Goal: Task Accomplishment & Management: Manage account settings

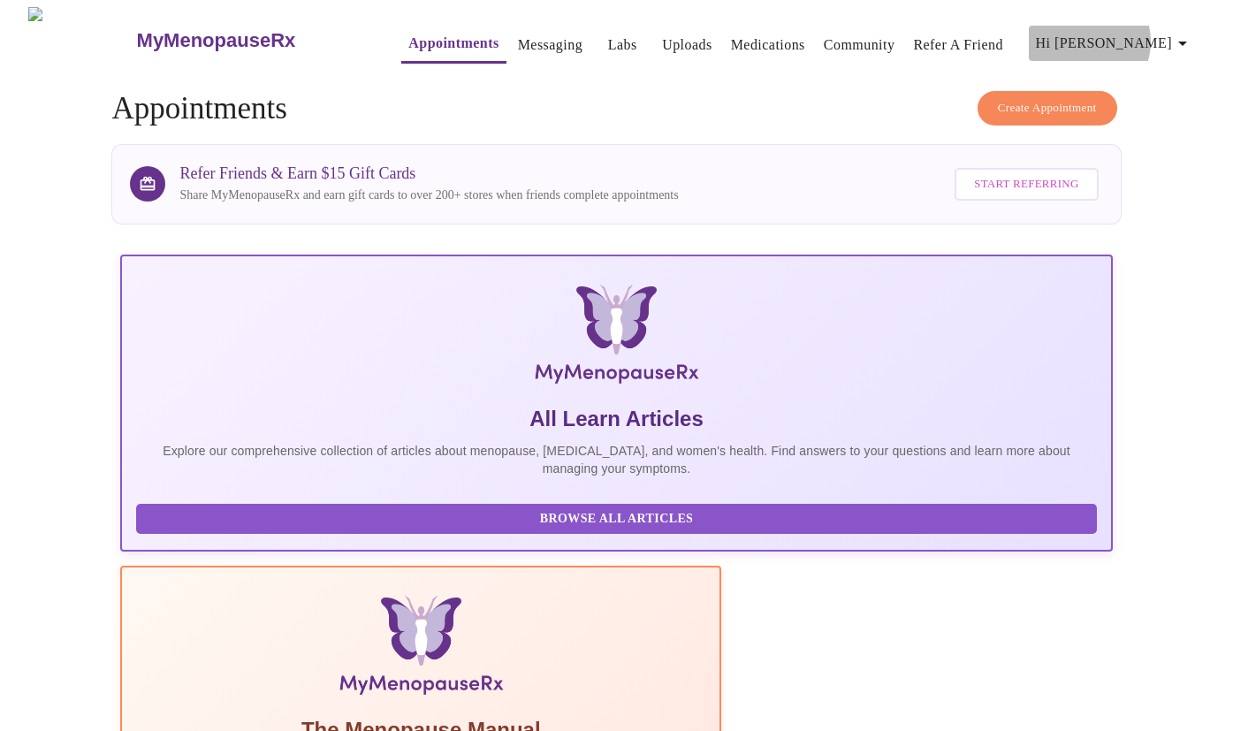
click at [1169, 34] on span "Hi [PERSON_NAME]" at bounding box center [1114, 43] width 157 height 25
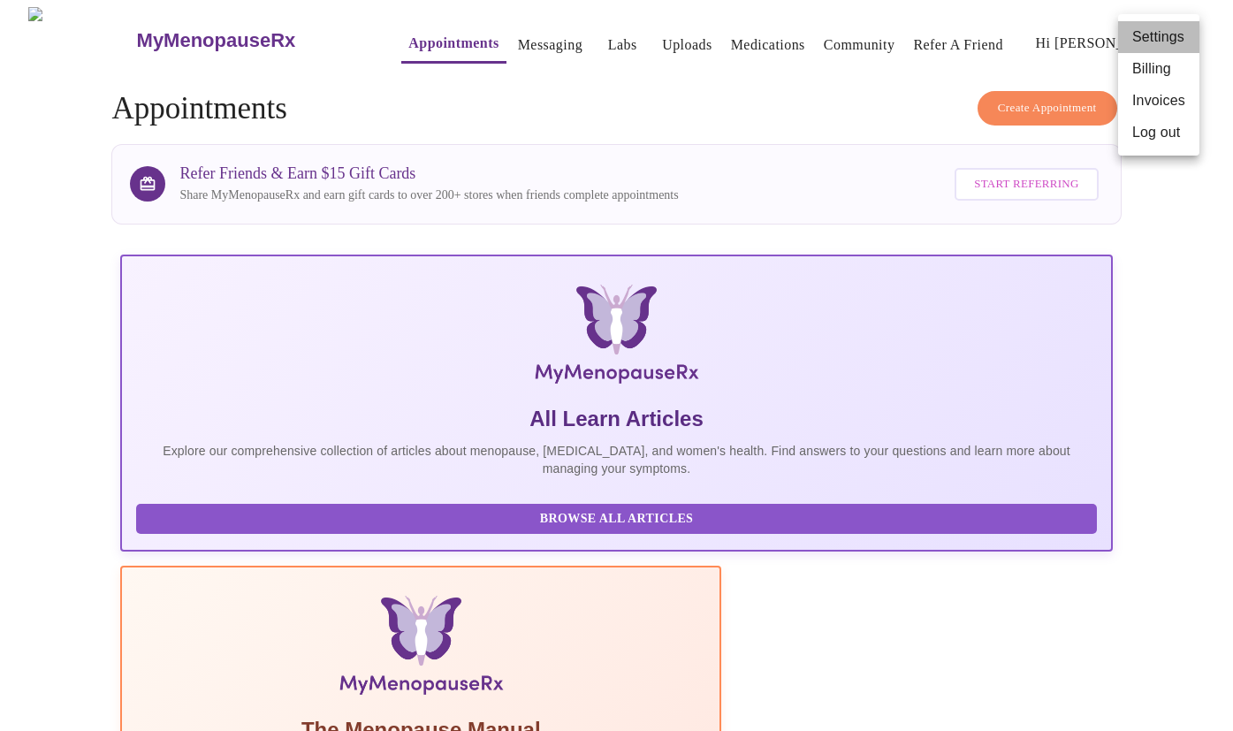
click at [1156, 41] on li "Settings" at bounding box center [1158, 37] width 81 height 32
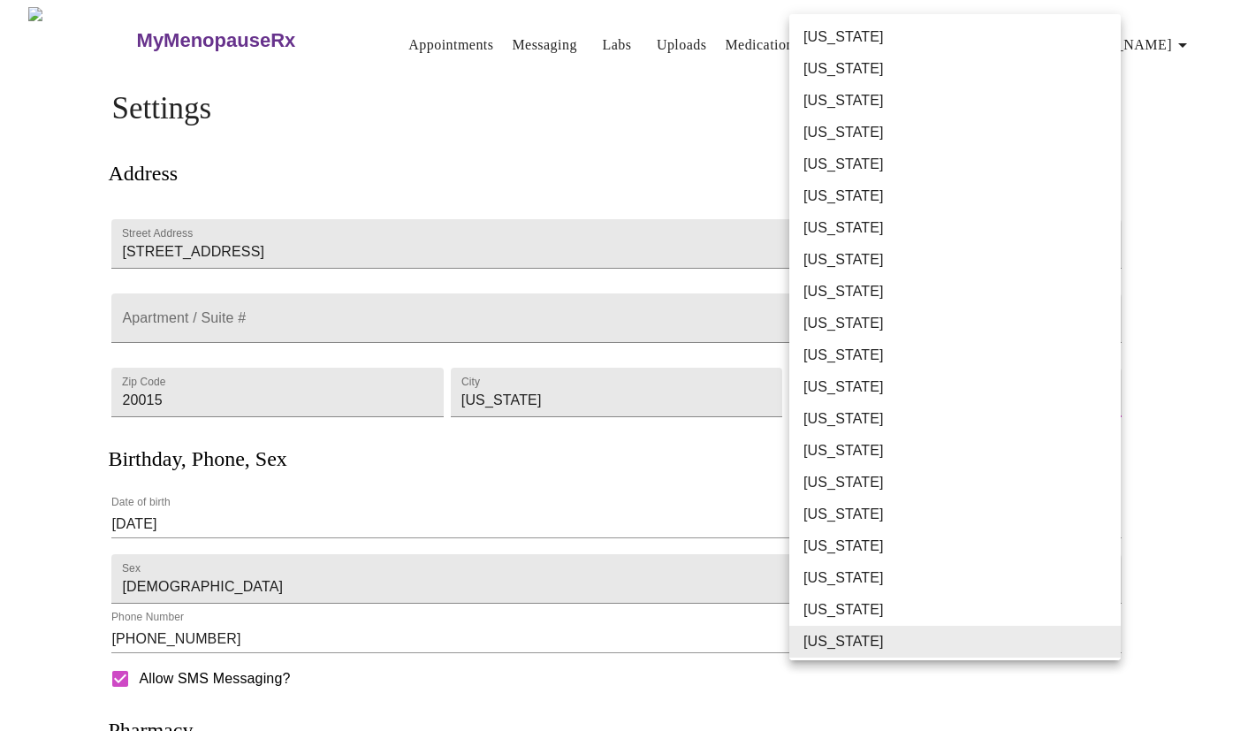
click at [903, 404] on body "MyMenopauseRx Appointments Messaging Labs Uploads Medications Community Refer a…" at bounding box center [616, 482] width 1219 height 950
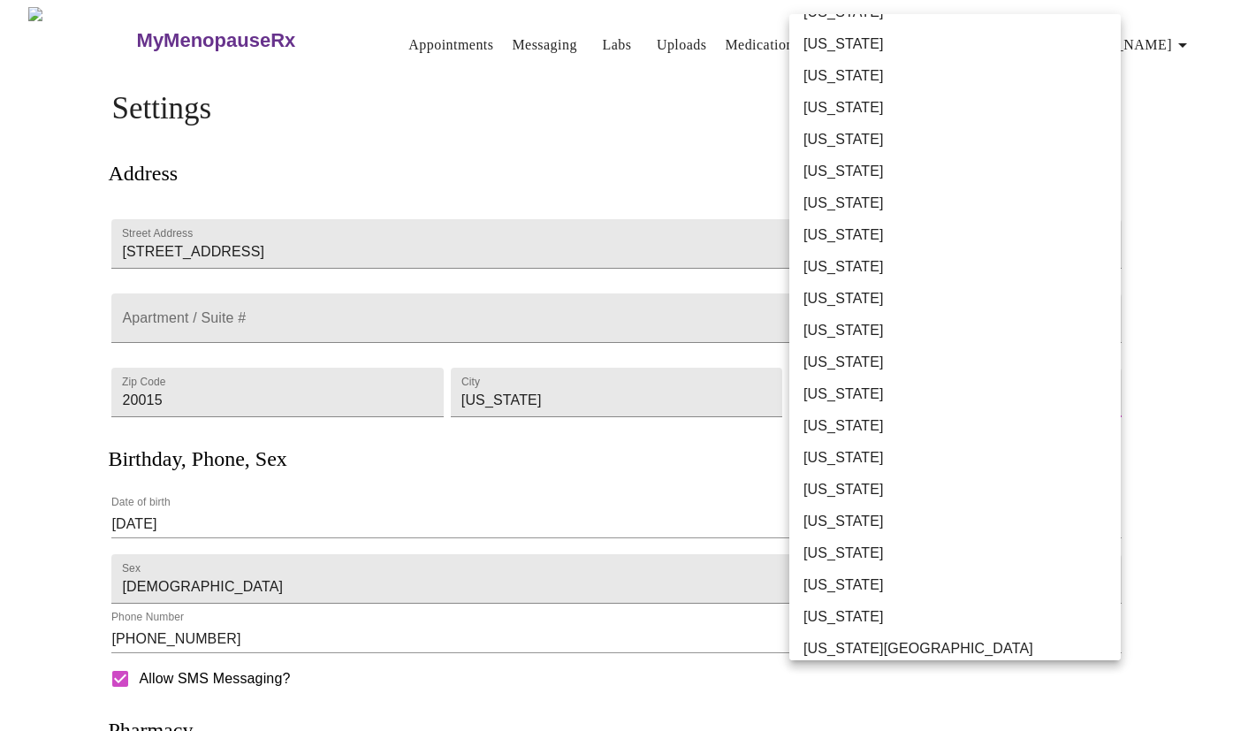
scroll to position [991, 0]
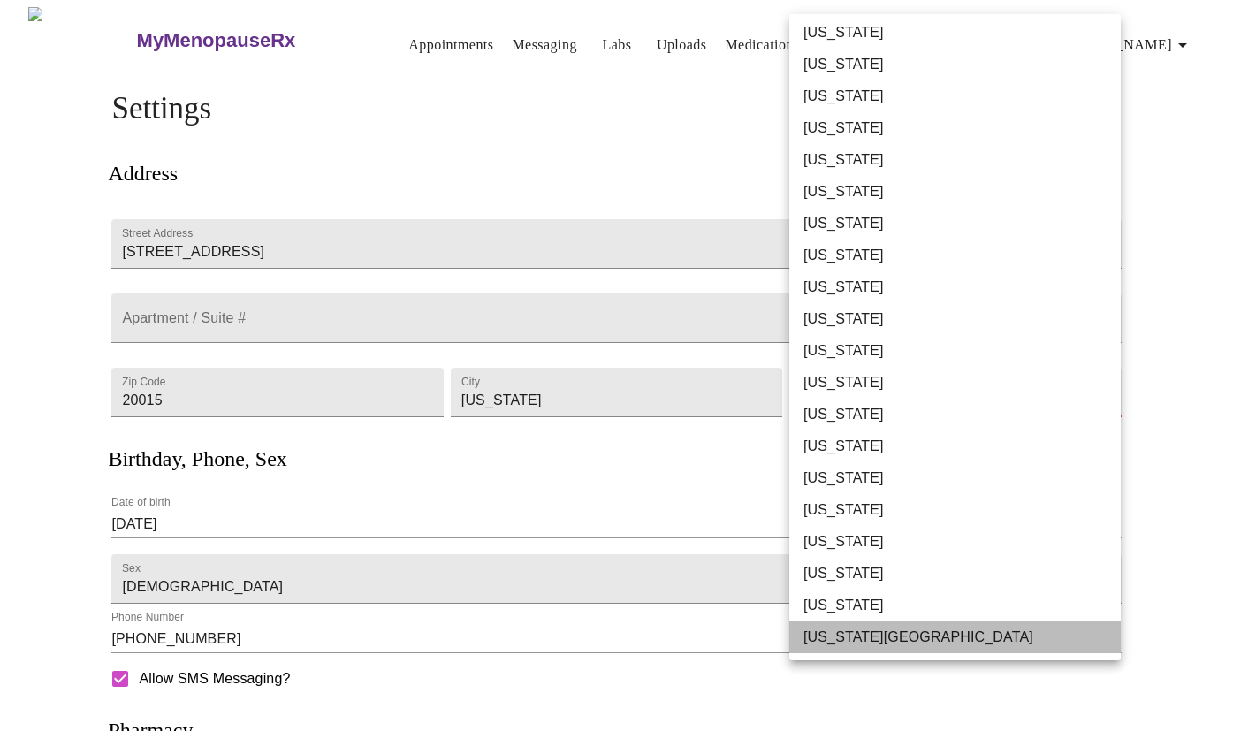
click at [895, 640] on li "[US_STATE][GEOGRAPHIC_DATA]" at bounding box center [954, 637] width 331 height 32
type input "[US_STATE][GEOGRAPHIC_DATA]"
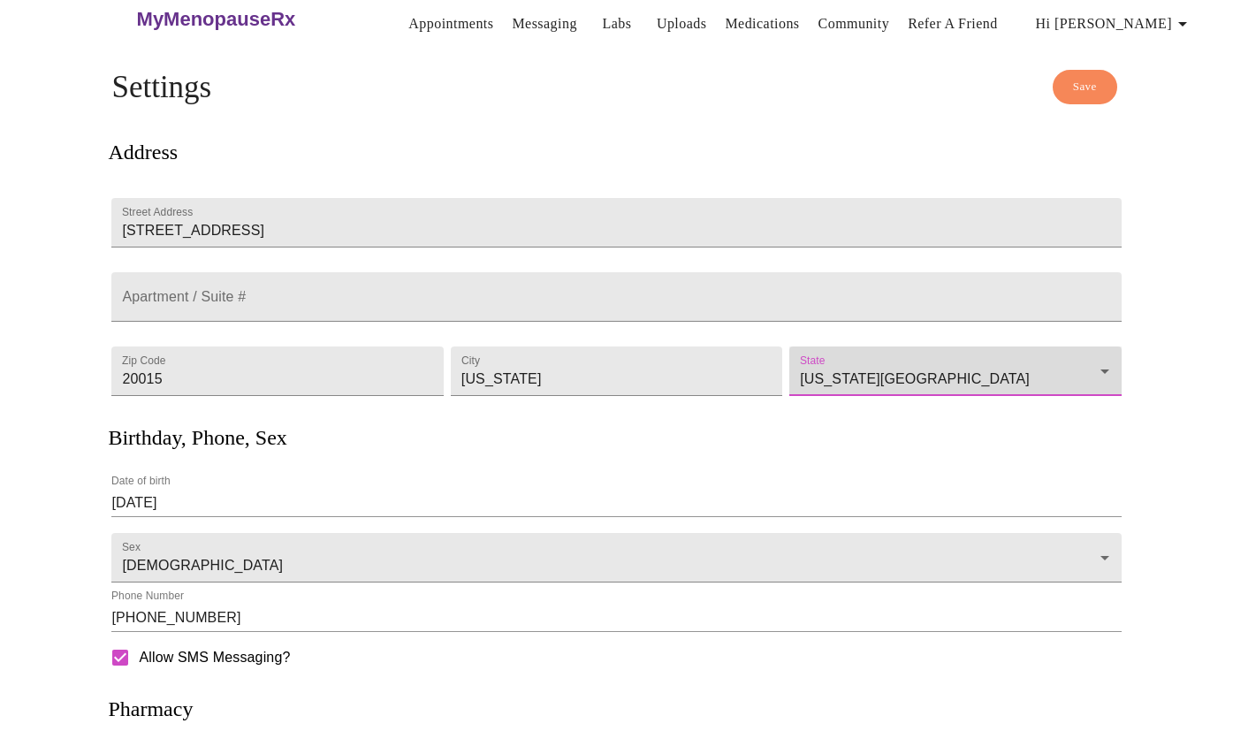
scroll to position [0, 0]
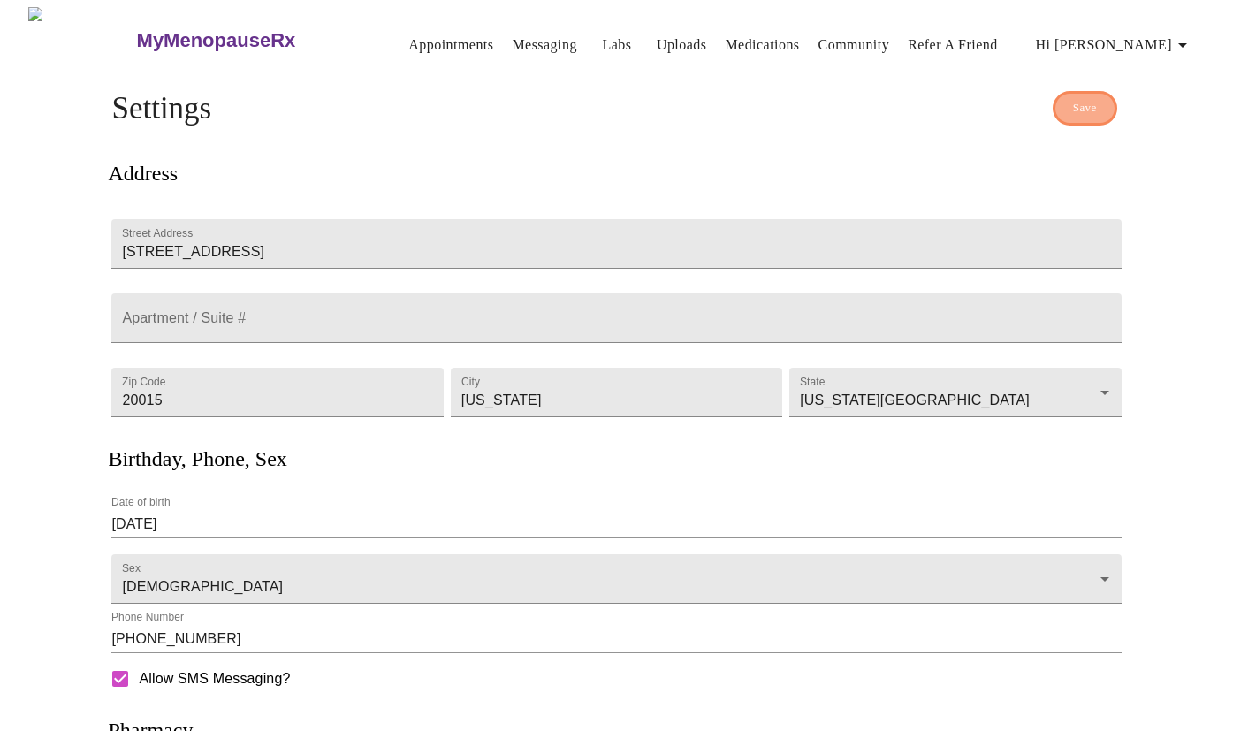
click at [1074, 106] on span "Save" at bounding box center [1085, 108] width 24 height 20
